Goal: Task Accomplishment & Management: Manage account settings

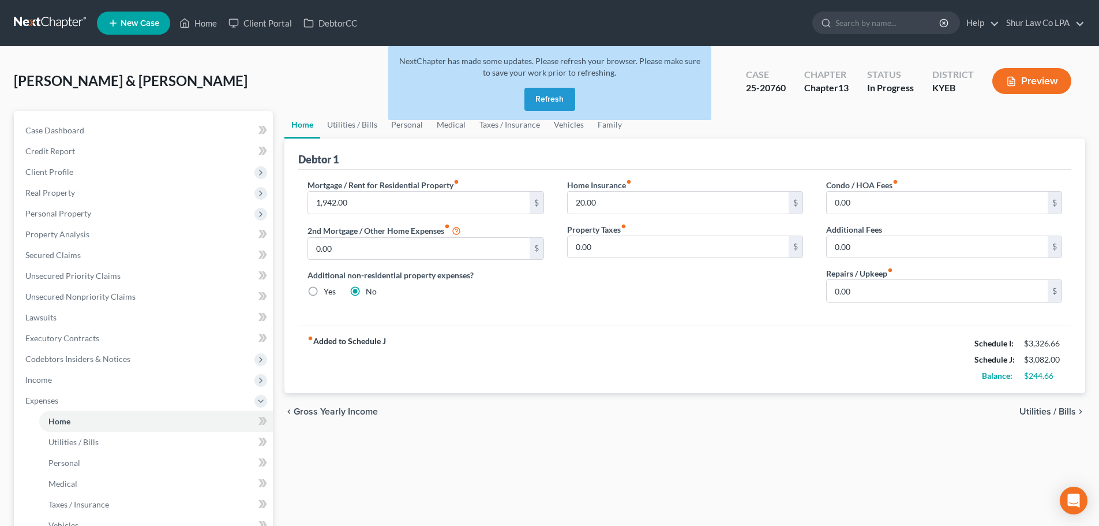
click at [561, 96] on button "Refresh" at bounding box center [549, 99] width 51 height 23
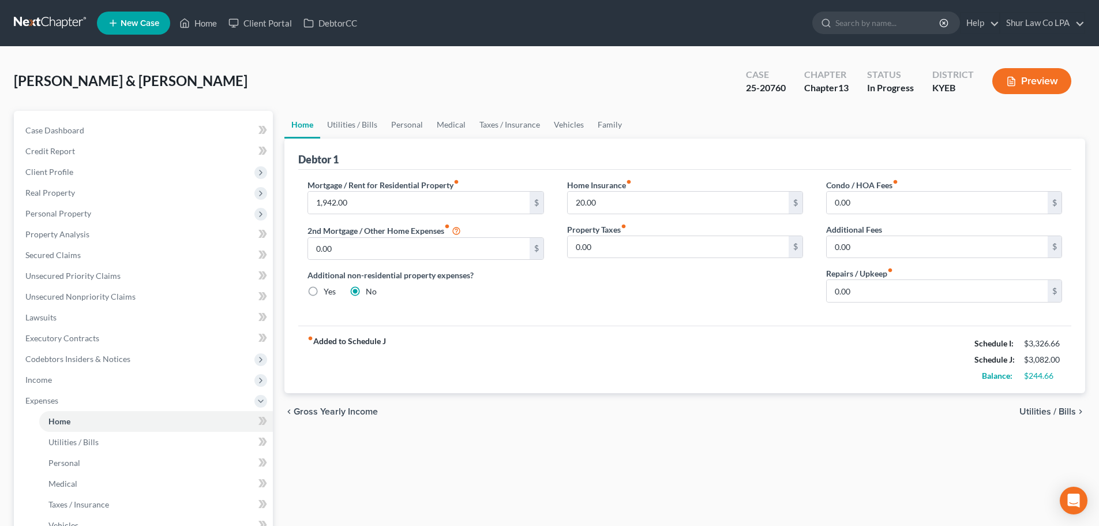
click at [53, 23] on link at bounding box center [51, 23] width 74 height 21
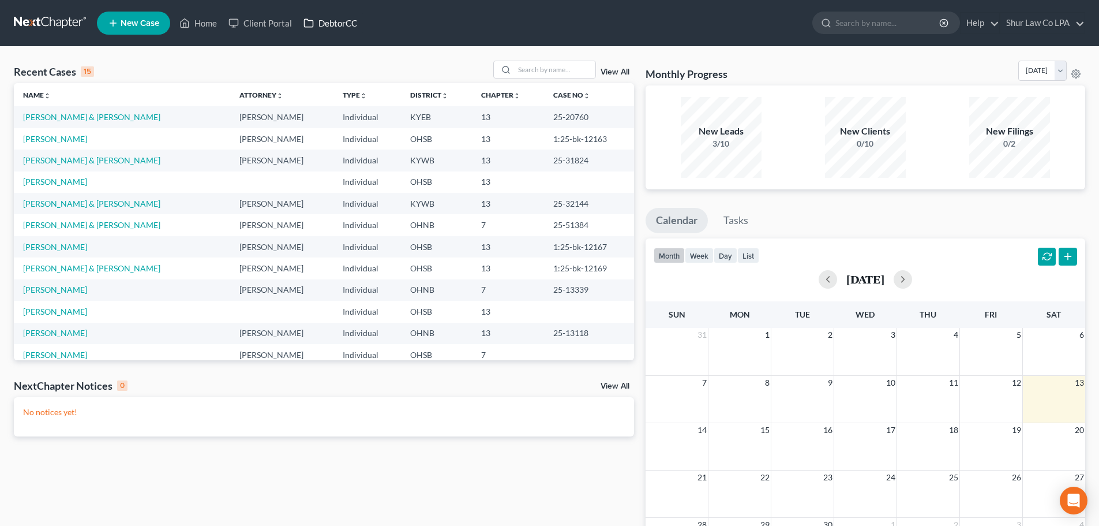
click at [338, 21] on link "DebtorCC" at bounding box center [330, 23] width 65 height 21
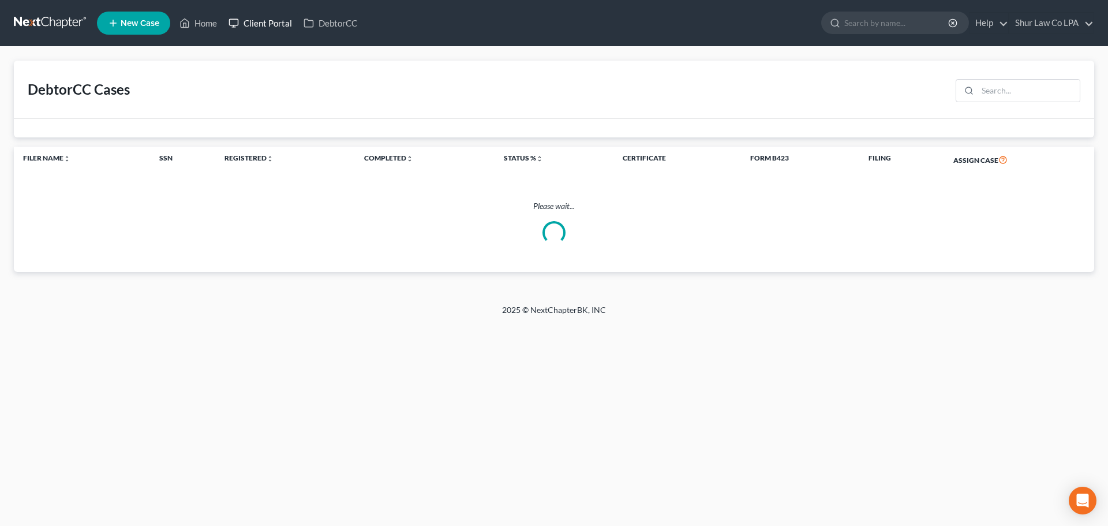
click at [279, 16] on link "Client Portal" at bounding box center [260, 23] width 75 height 21
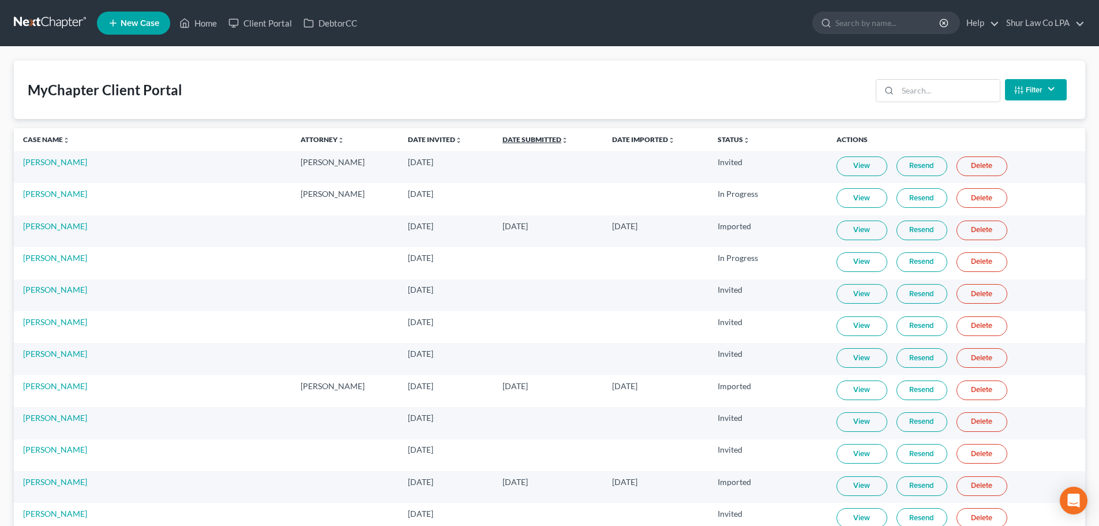
click at [503, 141] on link "Date Submitted unfold_more expand_more expand_less" at bounding box center [536, 139] width 66 height 9
click at [502, 141] on link "Date Submitted unfold_more expand_more expand_less" at bounding box center [535, 139] width 67 height 9
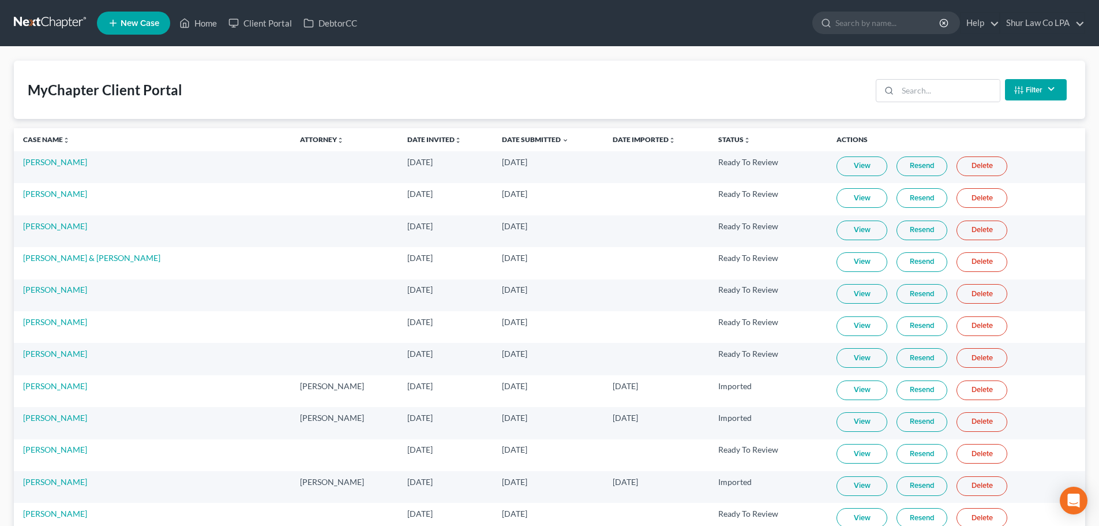
click at [837, 327] on link "View" at bounding box center [862, 326] width 51 height 20
